Goal: Task Accomplishment & Management: Manage account settings

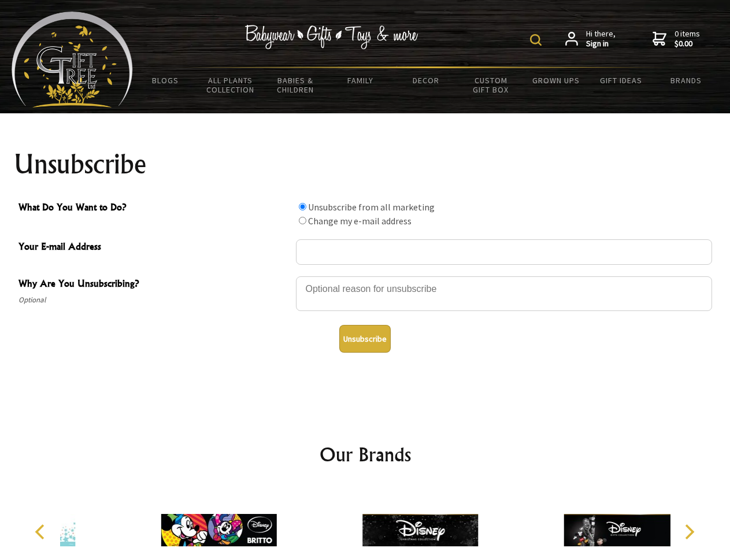
click at [538, 40] on img at bounding box center [536, 40] width 12 height 12
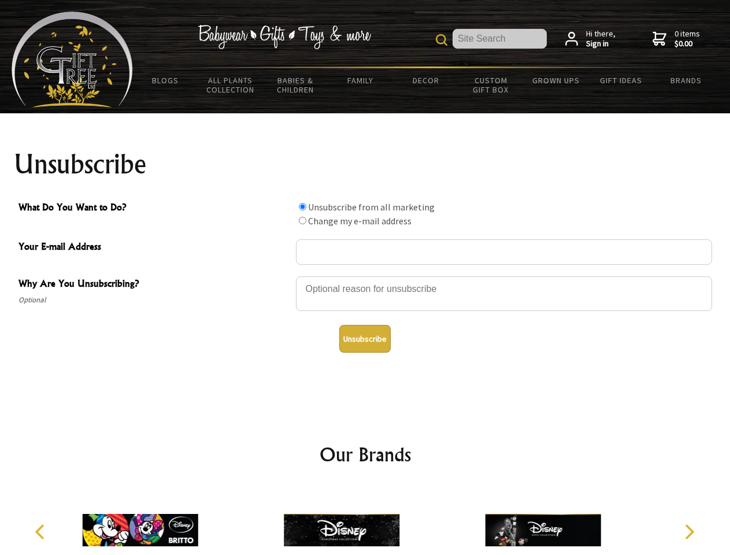
click at [365, 276] on div at bounding box center [504, 295] width 416 height 40
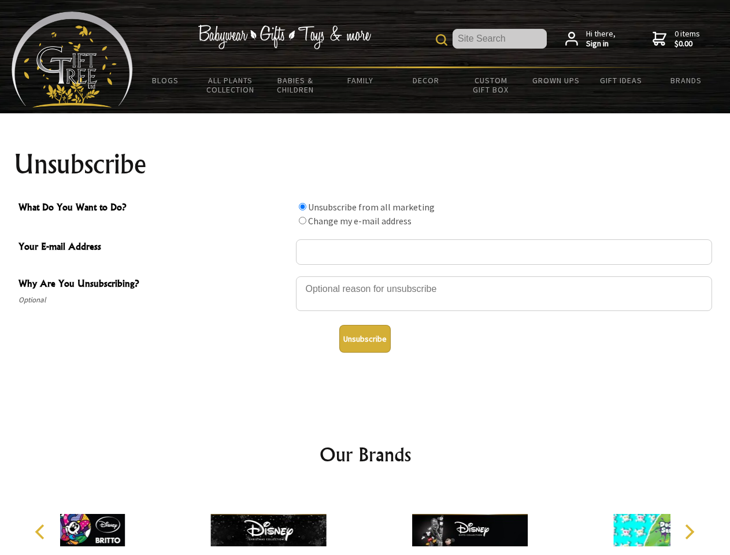
click at [302, 206] on input "What Do You Want to Do?" at bounding box center [303, 207] width 8 height 8
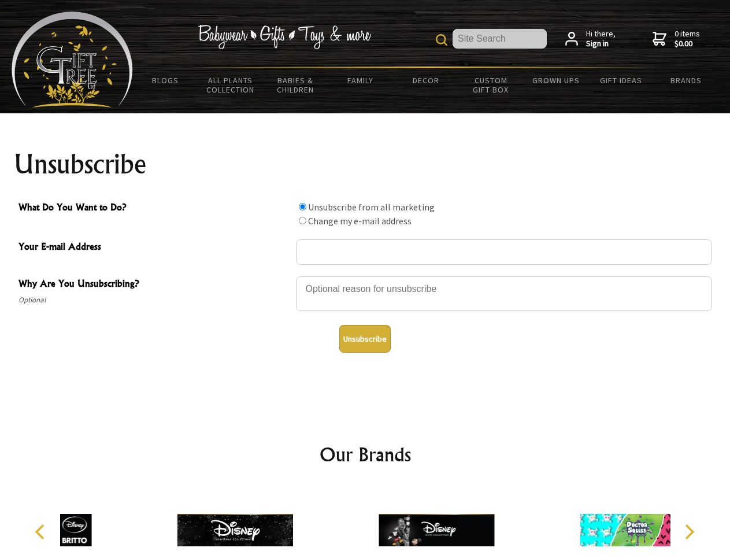
click at [302, 220] on input "What Do You Want to Do?" at bounding box center [303, 221] width 8 height 8
radio input "true"
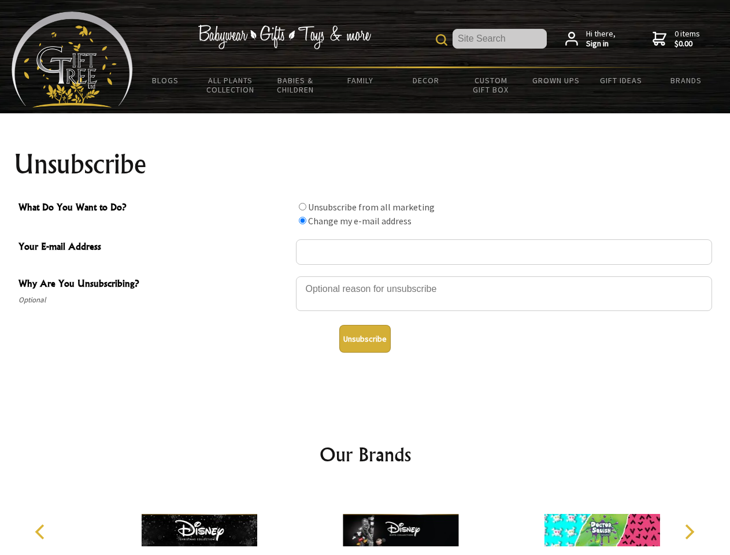
click at [365, 339] on button "Unsubscribe" at bounding box center [364, 339] width 51 height 28
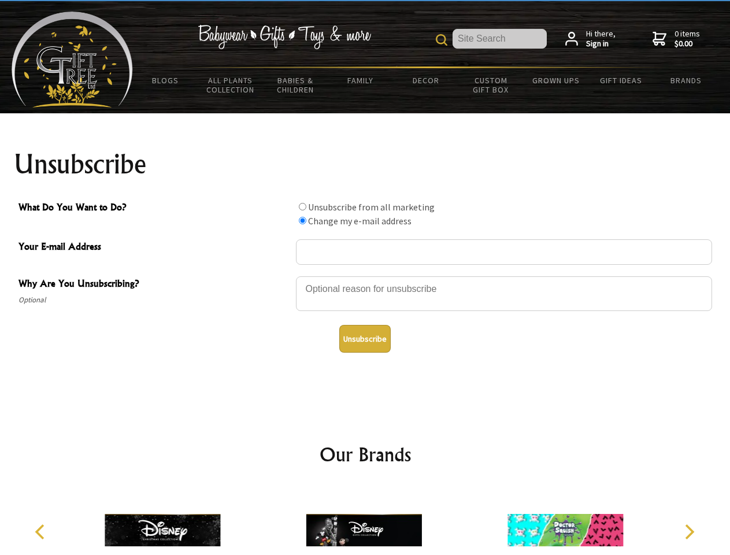
click at [42, 532] on icon "Previous" at bounding box center [41, 532] width 15 height 15
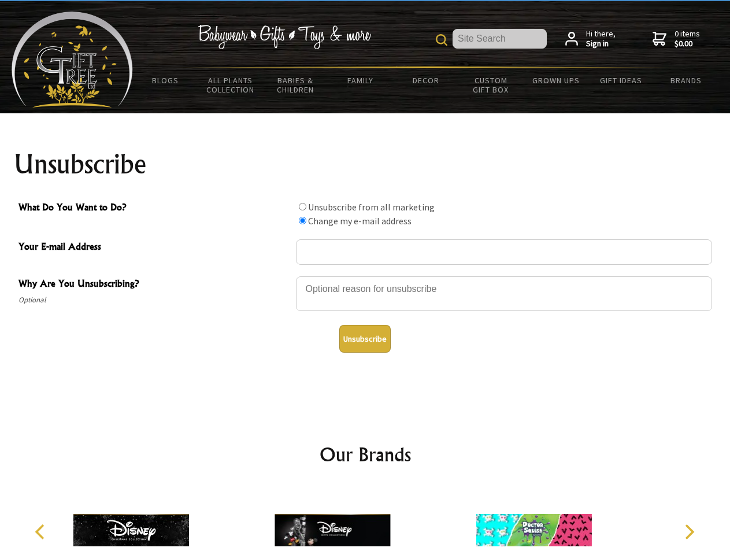
click at [689, 532] on icon "Next" at bounding box center [688, 532] width 15 height 15
